Goal: Find contact information: Find contact information

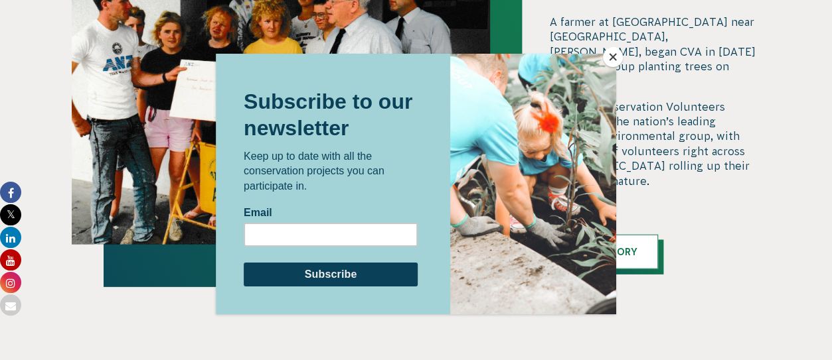
scroll to position [1421, 0]
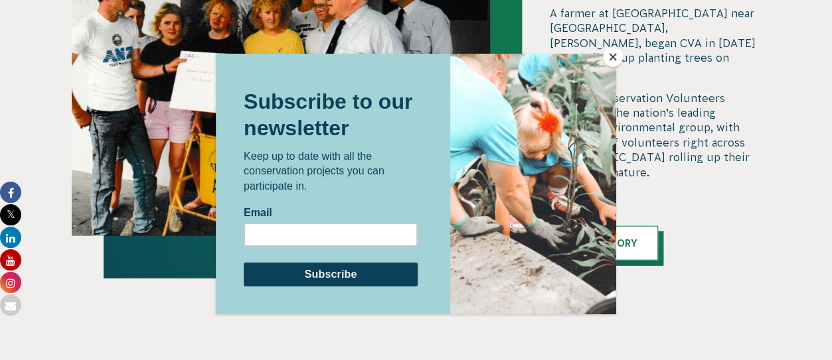
drag, startPoint x: 838, startPoint y: 27, endPoint x: 843, endPoint y: 180, distance: 152.8
click at [831, 180] on html "About Us Our Priorities Reconciliation Impact Our Board Our People Careers CVA …" at bounding box center [416, 163] width 832 height 3168
click at [612, 52] on button "Close" at bounding box center [613, 57] width 20 height 20
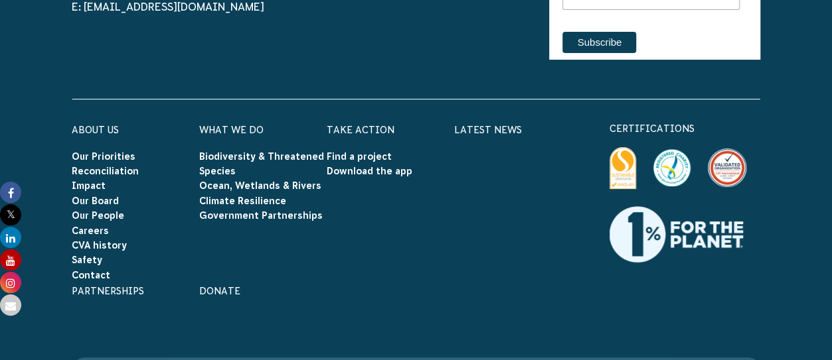
scroll to position [2583, 0]
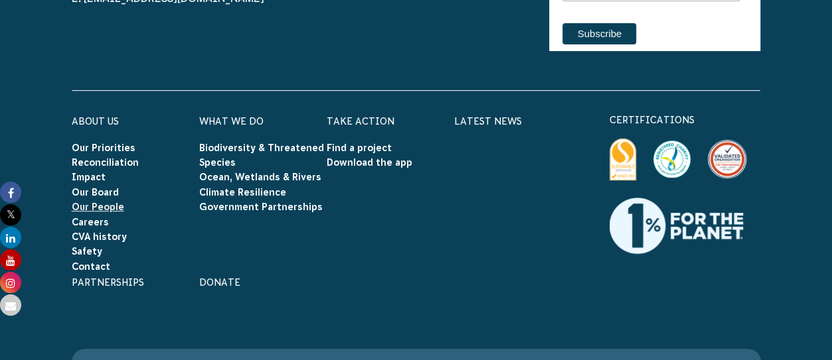
click at [100, 202] on link "Our People" at bounding box center [98, 207] width 52 height 11
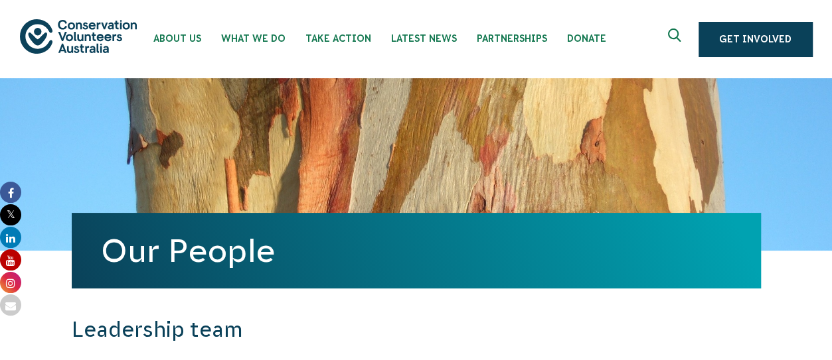
drag, startPoint x: 836, startPoint y: 38, endPoint x: 843, endPoint y: -26, distance: 64.7
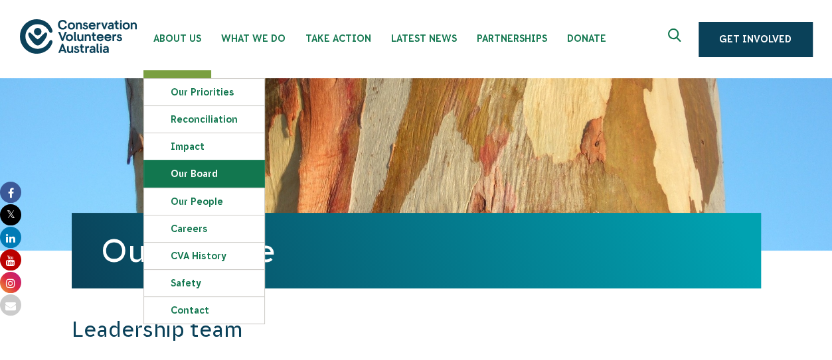
click at [187, 174] on link "Our Board" at bounding box center [204, 174] width 120 height 27
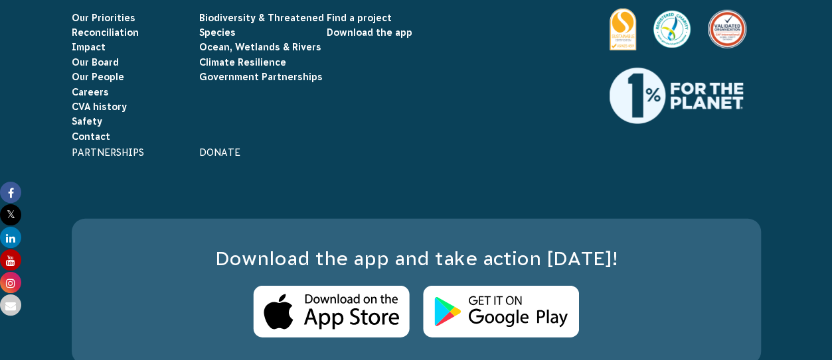
scroll to position [2004, 0]
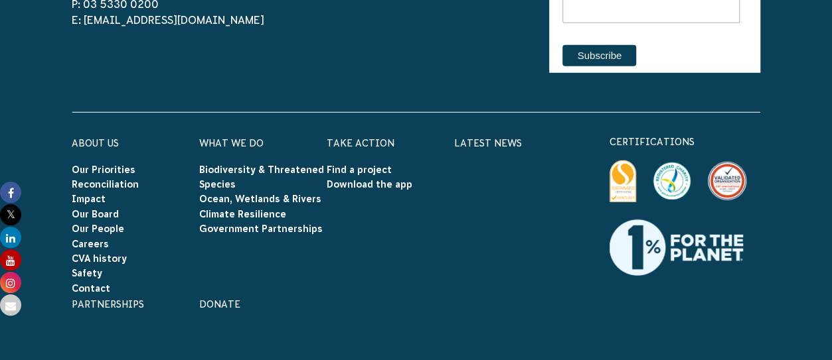
drag, startPoint x: 832, startPoint y: 20, endPoint x: 838, endPoint y: 275, distance: 255.6
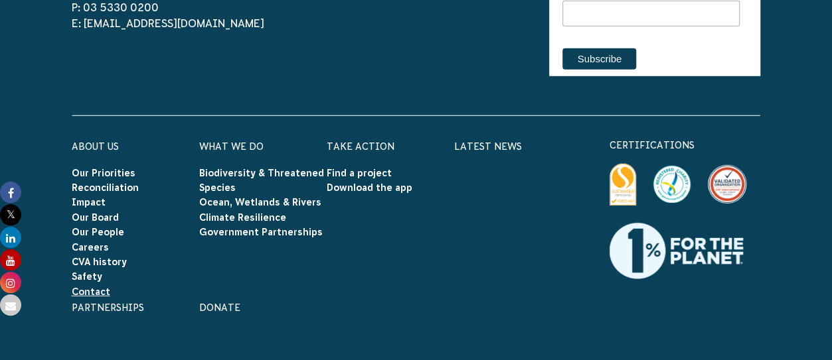
click at [86, 287] on link "Contact" at bounding box center [91, 292] width 38 height 11
